Goal: Transaction & Acquisition: Purchase product/service

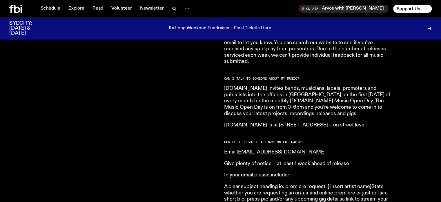
scroll to position [533, 0]
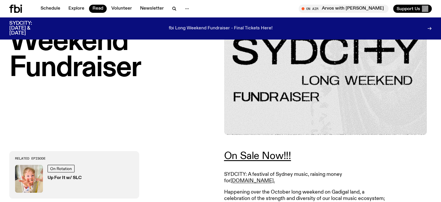
scroll to position [134, 0]
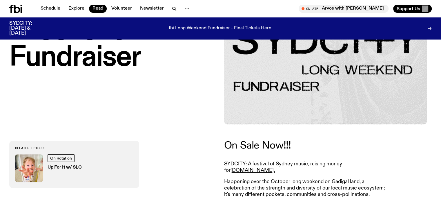
click at [239, 149] on link "On Sale Now!!!" at bounding box center [257, 145] width 67 height 10
